Goal: Task Accomplishment & Management: Manage account settings

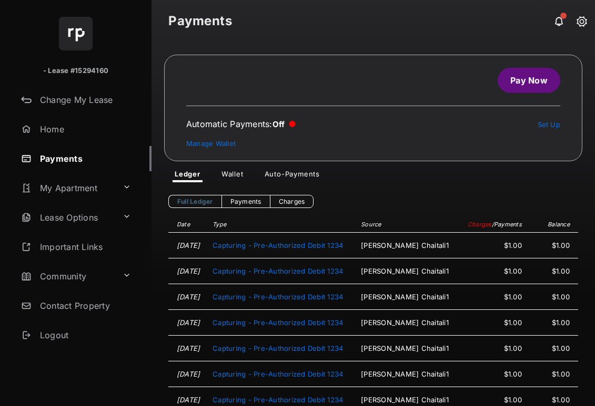
click at [68, 334] on link "Logout" at bounding box center [84, 335] width 135 height 25
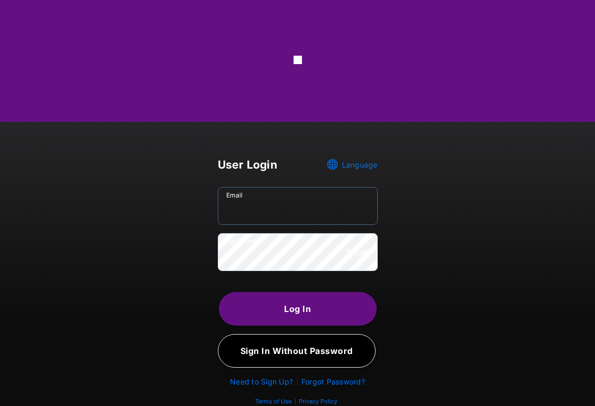
click at [303, 209] on input "Email" at bounding box center [298, 206] width 160 height 38
paste input "**********"
type input "**********"
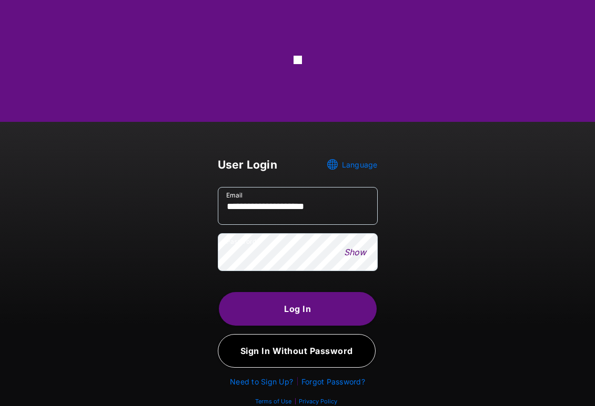
click at [344, 258] on button "Show" at bounding box center [355, 253] width 28 height 12
click at [203, 265] on div "**********" at bounding box center [297, 255] width 544 height 217
click at [222, 310] on button "Log In" at bounding box center [298, 309] width 158 height 34
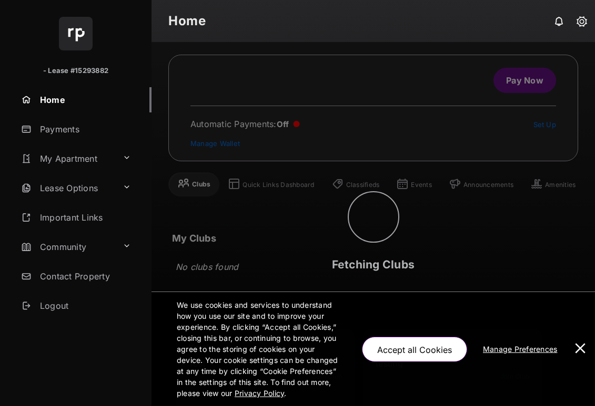
click at [582, 351] on button at bounding box center [579, 349] width 21 height 114
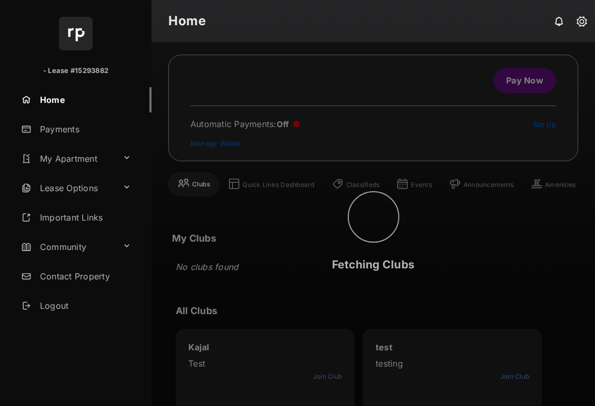
click at [75, 136] on link "Payments" at bounding box center [84, 129] width 135 height 25
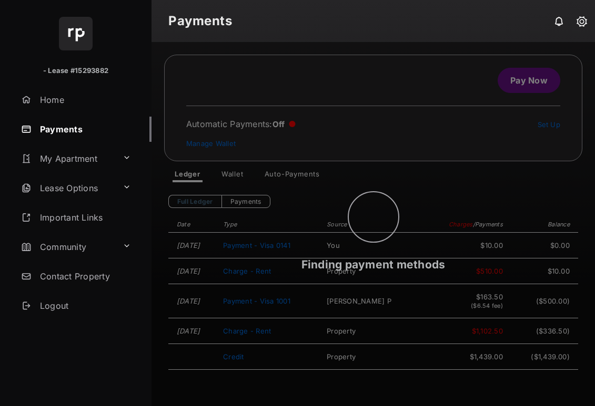
click at [253, 178] on div "Finding payment methods" at bounding box center [372, 224] width 443 height 364
click at [238, 174] on div "Finding payment methods" at bounding box center [372, 224] width 443 height 364
click at [248, 181] on div "Finding payment methods" at bounding box center [372, 224] width 443 height 364
click at [238, 166] on div "Finding payment methods" at bounding box center [372, 224] width 443 height 364
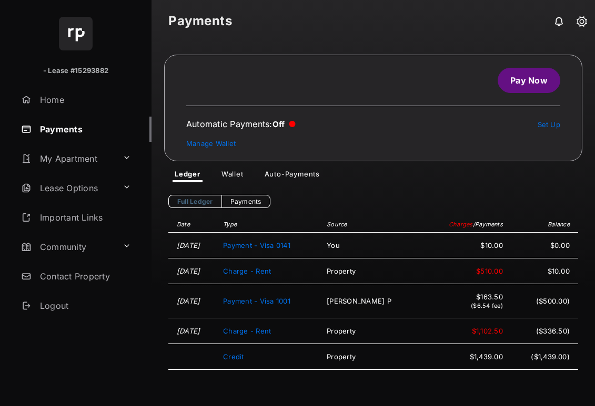
click at [223, 175] on link "Wallet" at bounding box center [232, 176] width 39 height 13
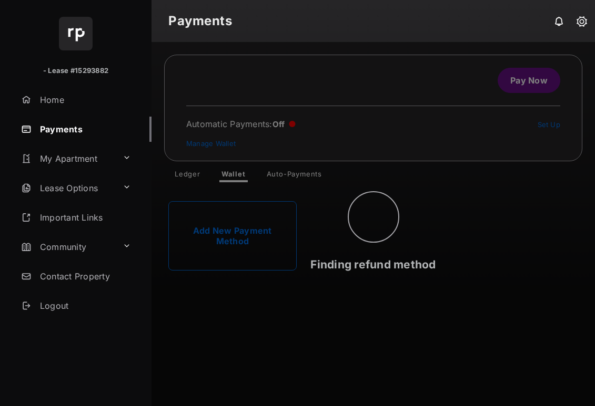
click at [252, 258] on div "Finding refund method" at bounding box center [372, 224] width 443 height 364
click at [252, 258] on div "Finding payment methods" at bounding box center [372, 224] width 443 height 364
click at [253, 241] on div "Finding payment methods" at bounding box center [372, 224] width 443 height 364
click at [255, 236] on div "Finding payment methods" at bounding box center [372, 224] width 443 height 364
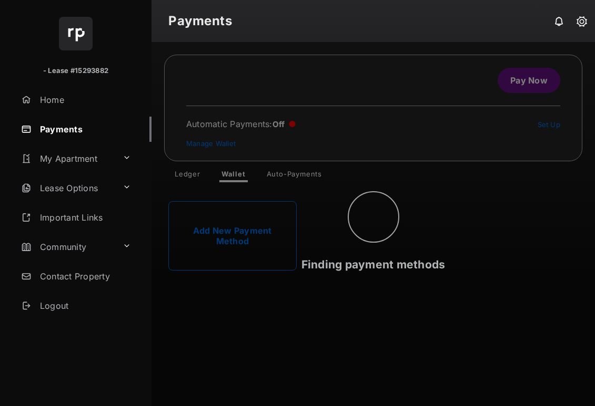
click at [255, 236] on div "Finding payment methods" at bounding box center [372, 224] width 443 height 364
